Goal: Task Accomplishment & Management: Complete application form

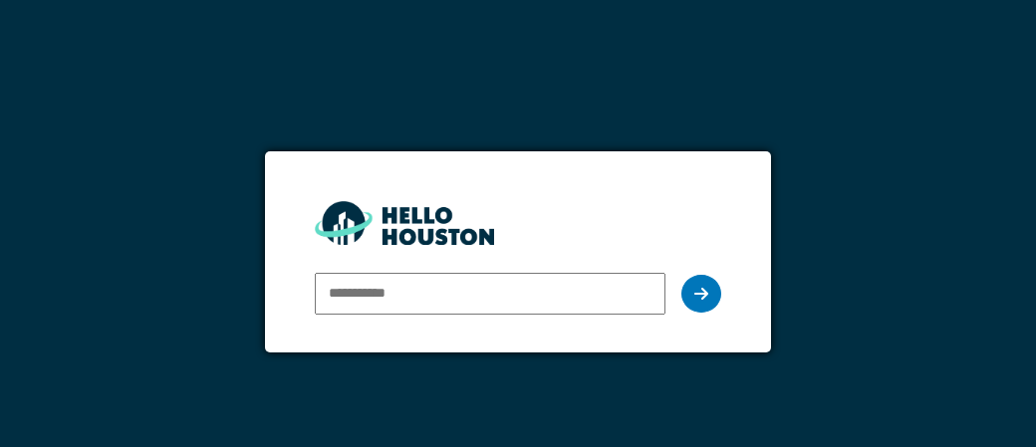
click at [397, 291] on input "email" at bounding box center [489, 294] width 349 height 42
type input "**********"
click at [706, 298] on icon at bounding box center [701, 294] width 14 height 16
